Goal: Transaction & Acquisition: Purchase product/service

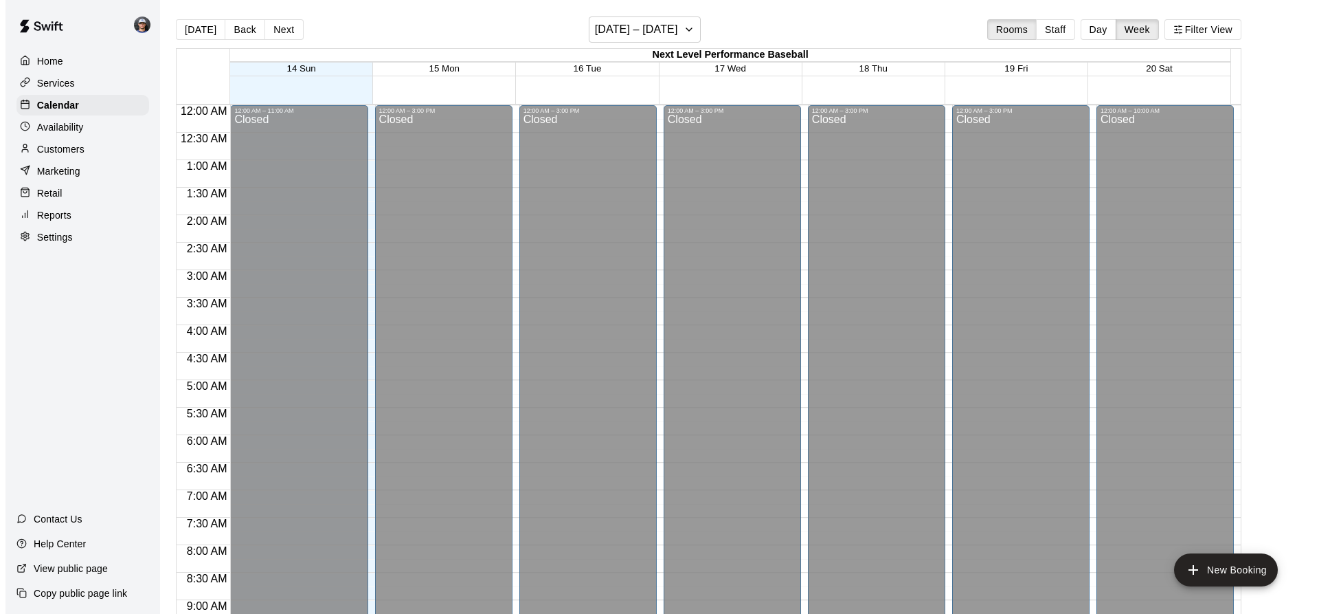
scroll to position [660, 0]
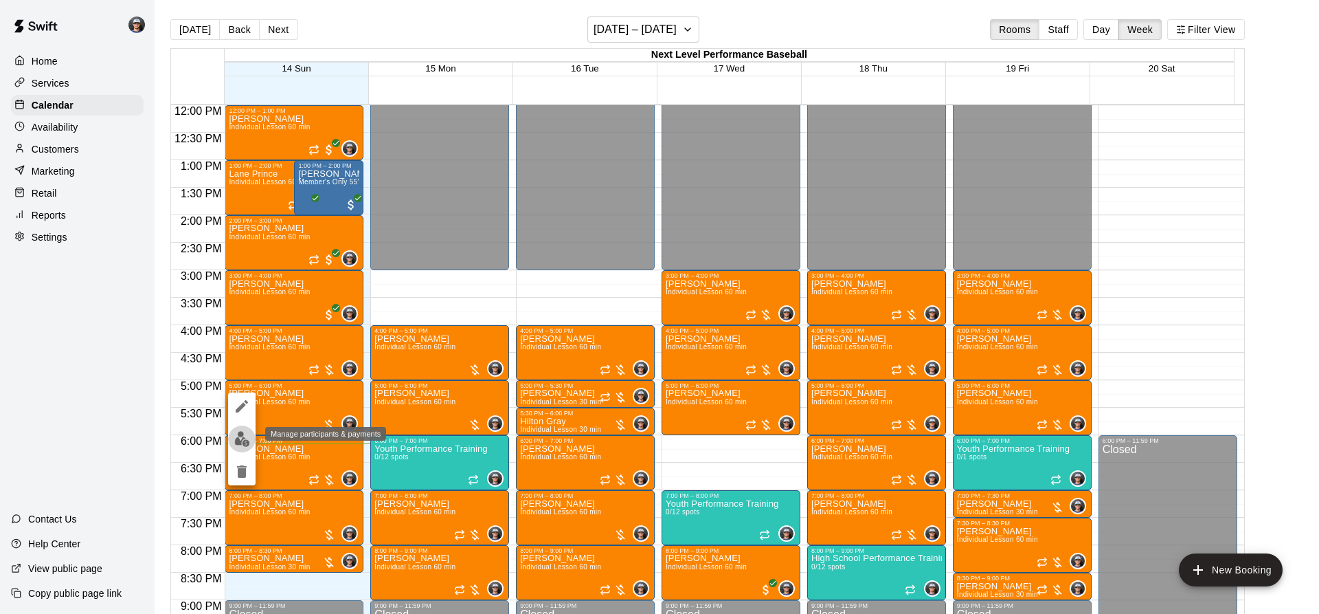
click at [246, 432] on img "edit" at bounding box center [242, 439] width 16 height 16
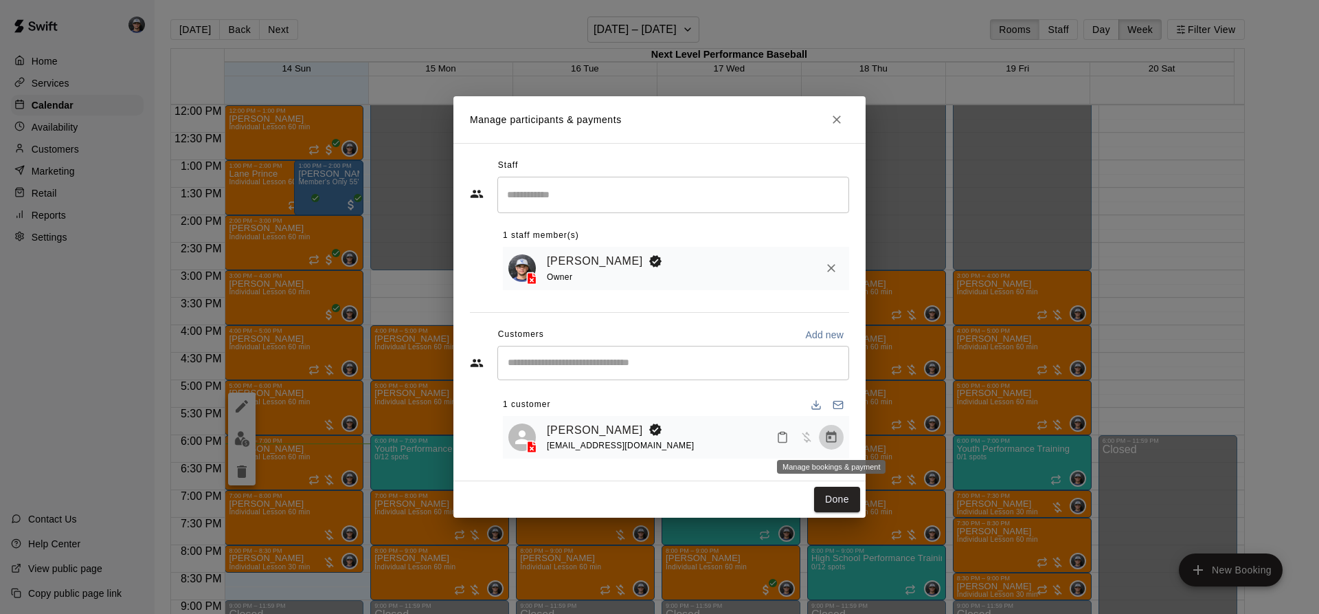
click at [834, 430] on button "Manage bookings & payment" at bounding box center [831, 437] width 25 height 25
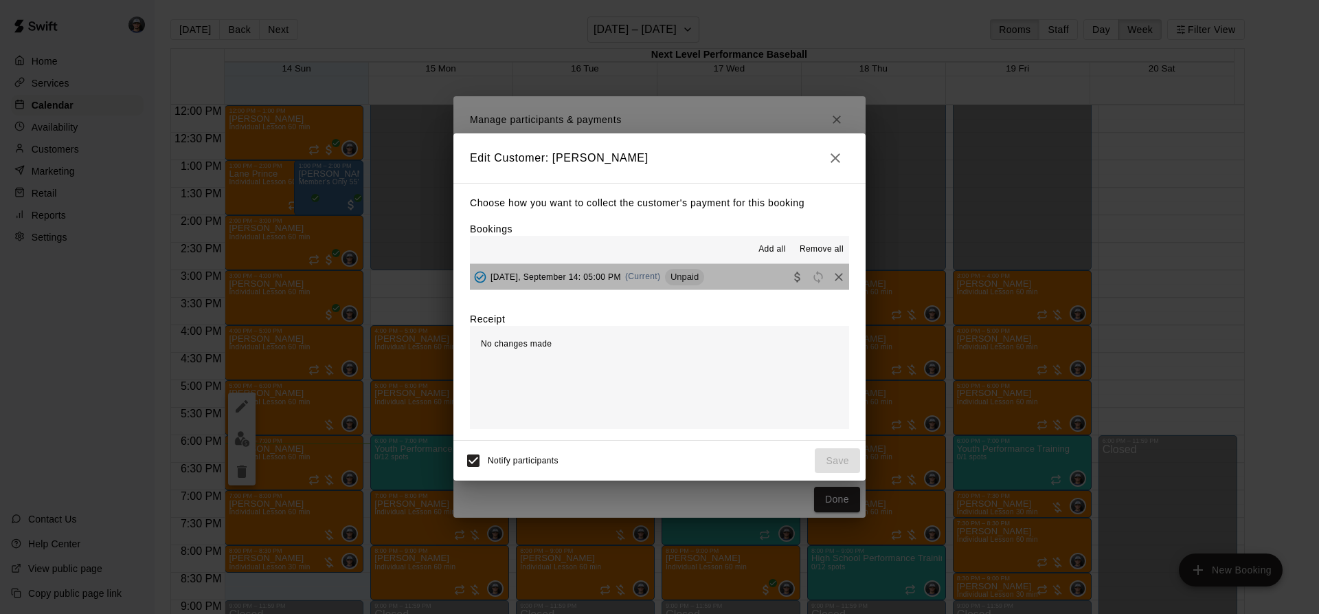
click at [682, 272] on span "Unpaid" at bounding box center [684, 276] width 39 height 10
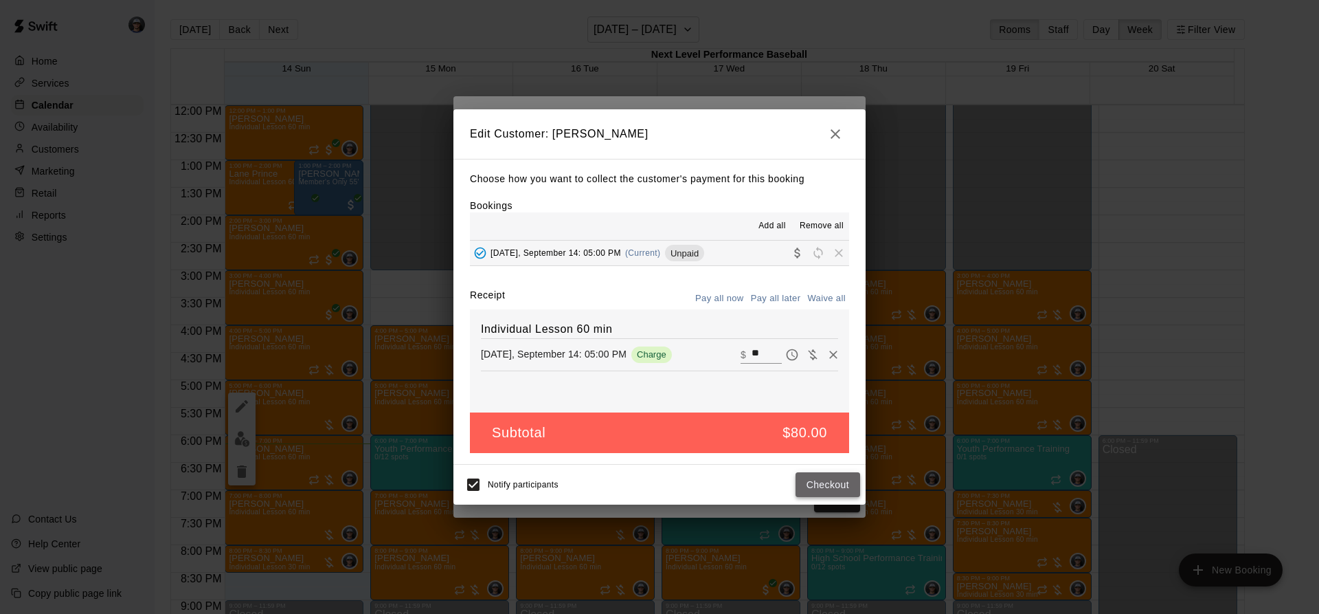
click at [814, 478] on button "Checkout" at bounding box center [828, 484] width 65 height 25
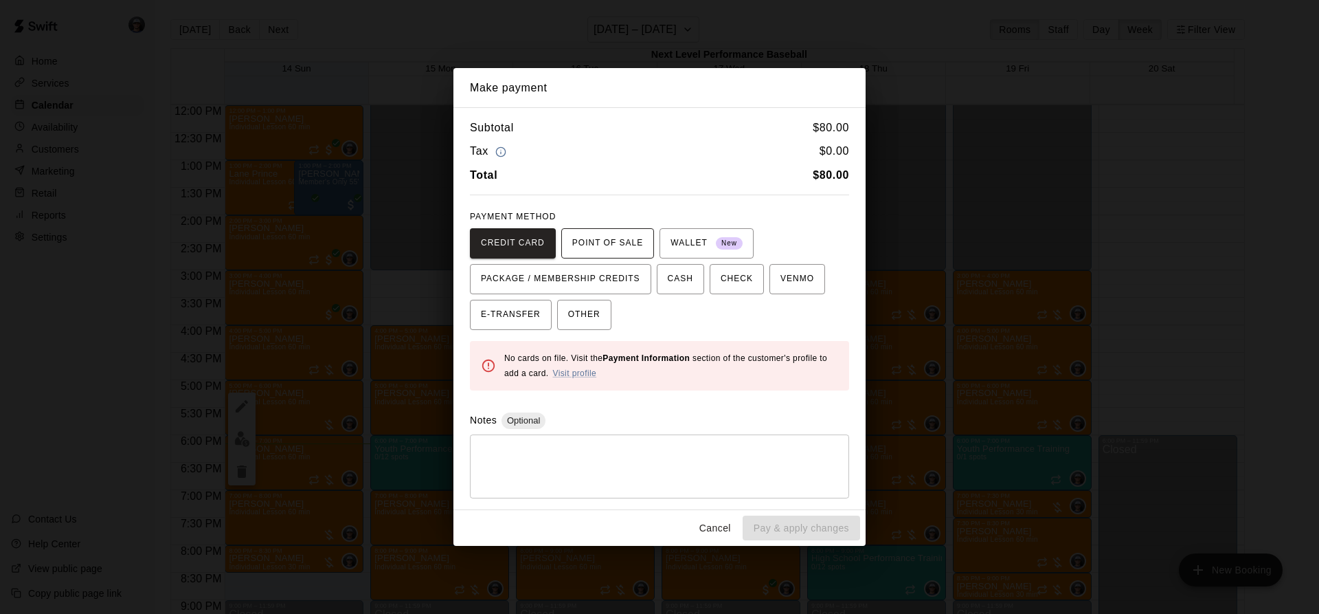
click at [613, 234] on span "POINT OF SALE" at bounding box center [607, 243] width 71 height 22
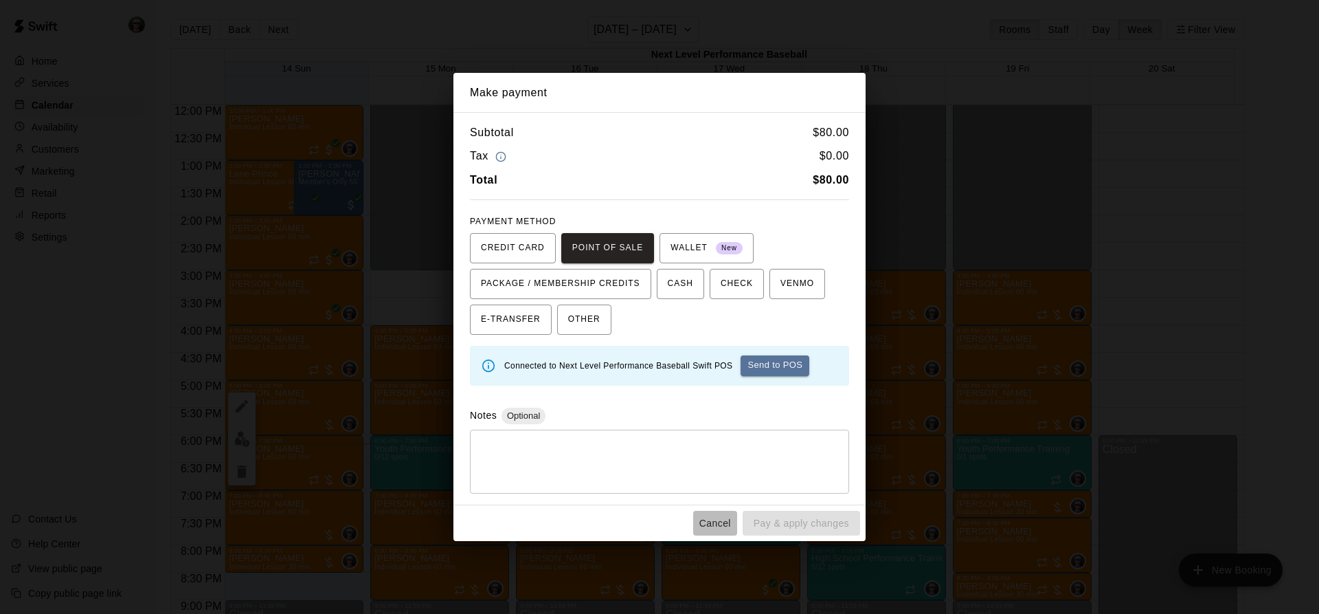
click at [716, 515] on button "Cancel" at bounding box center [715, 523] width 44 height 25
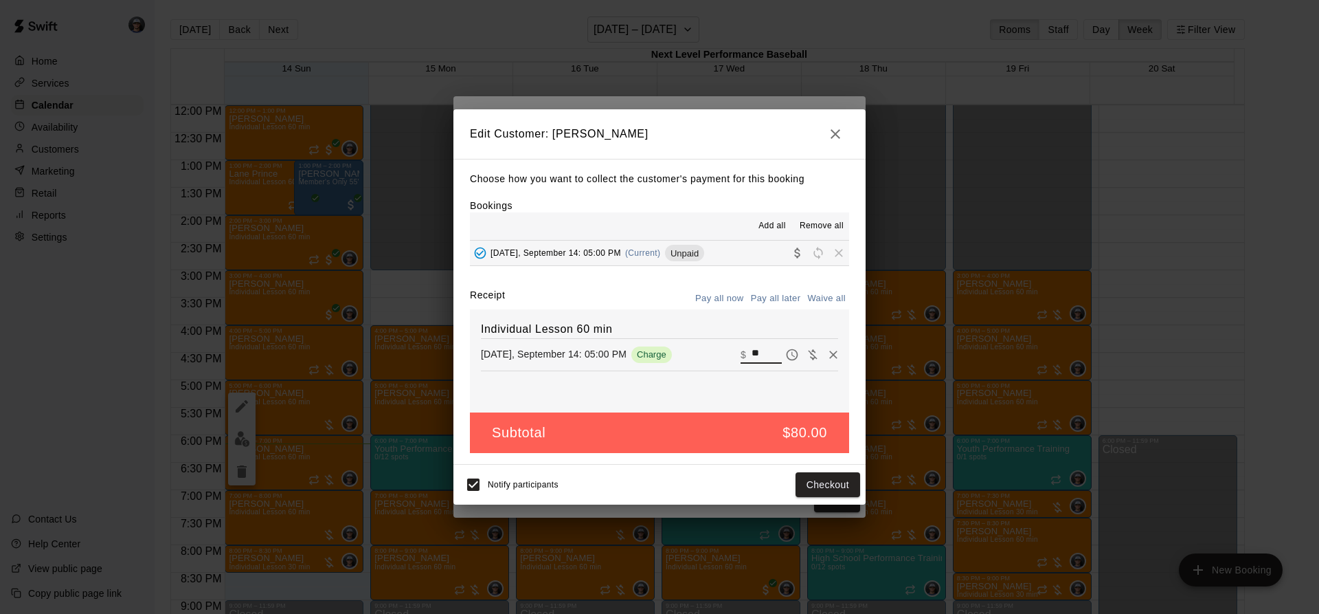
drag, startPoint x: 762, startPoint y: 356, endPoint x: 702, endPoint y: 348, distance: 60.3
click at [708, 349] on div "[DATE], September 14: 05:00 PM Charge ​ $ **" at bounding box center [659, 354] width 357 height 21
type input "**"
click at [848, 482] on button "Checkout" at bounding box center [828, 484] width 65 height 25
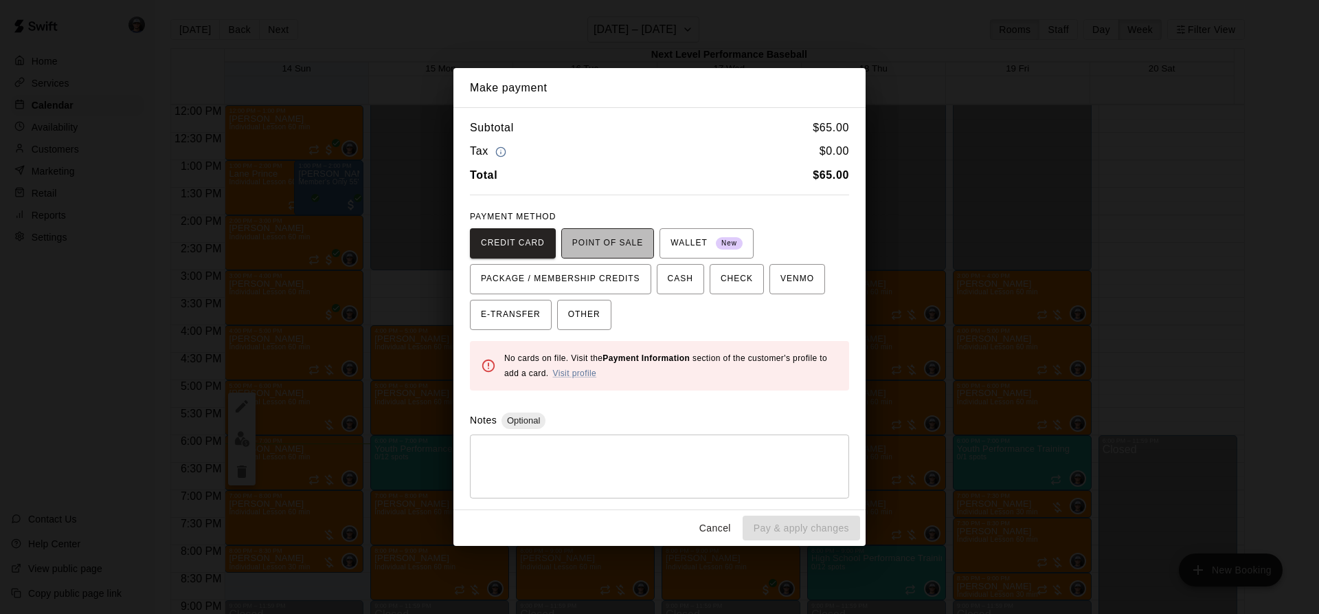
click at [634, 244] on span "POINT OF SALE" at bounding box center [607, 243] width 71 height 22
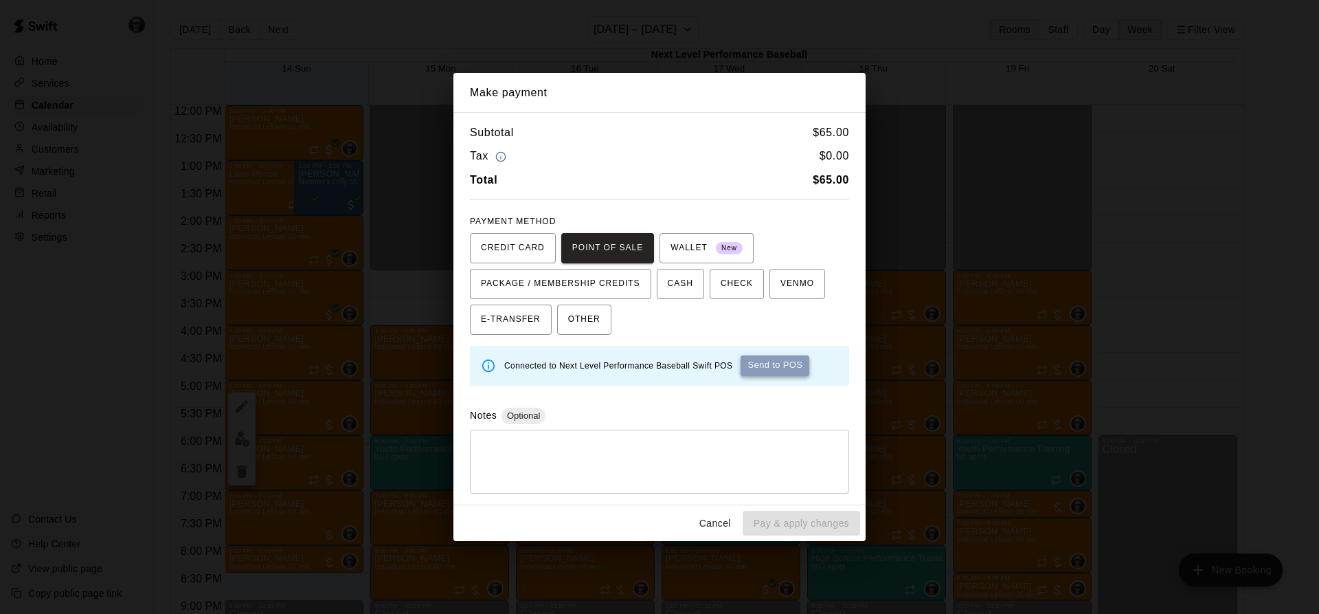
click at [761, 366] on button "Send to POS" at bounding box center [775, 365] width 69 height 21
